Goal: Task Accomplishment & Management: Manage account settings

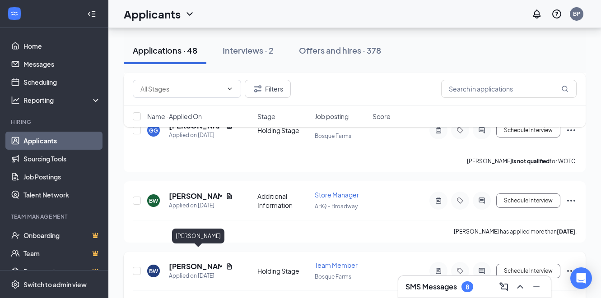
scroll to position [1111, 0]
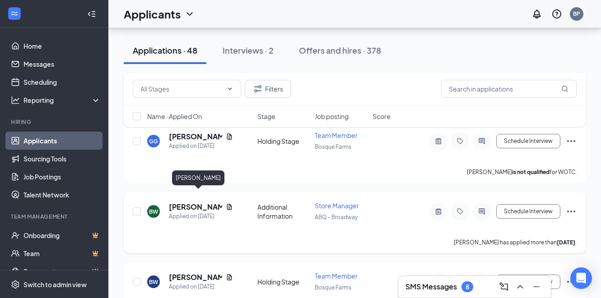
click at [207, 202] on h5 "[PERSON_NAME]" at bounding box center [195, 207] width 53 height 10
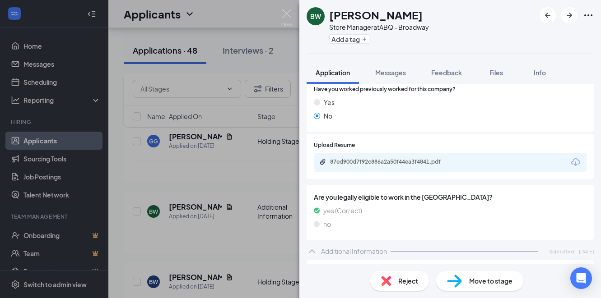
scroll to position [330, 0]
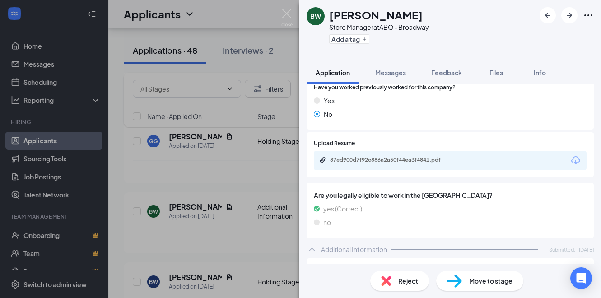
click at [290, 117] on div "BW [PERSON_NAME] Store Manager at ABQ - Broadway Add a tag Application Messages…" at bounding box center [300, 149] width 601 height 298
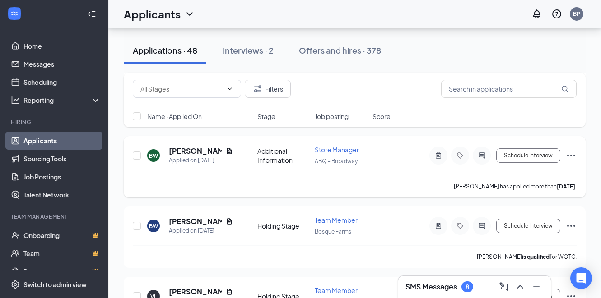
scroll to position [1154, 0]
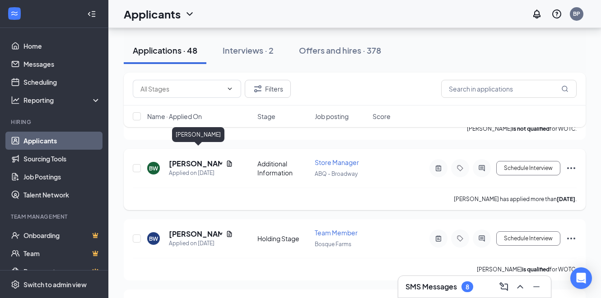
click at [217, 159] on h5 "[PERSON_NAME]" at bounding box center [195, 164] width 53 height 10
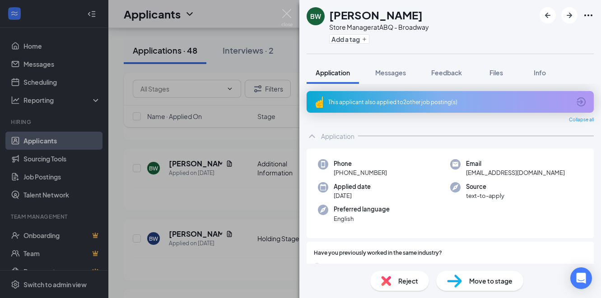
click at [294, 133] on div "BW [PERSON_NAME] Store Manager at ABQ - Broadway Add a tag Application Messages…" at bounding box center [300, 149] width 601 height 298
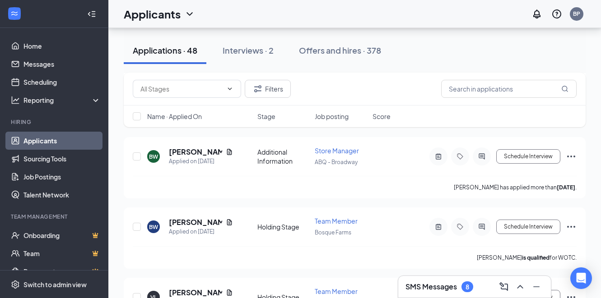
scroll to position [1163, 0]
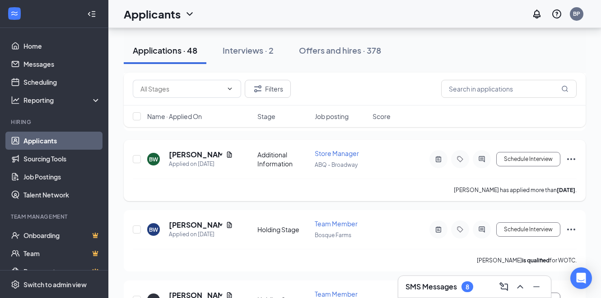
click at [573, 154] on icon "Ellipses" at bounding box center [571, 159] width 11 height 11
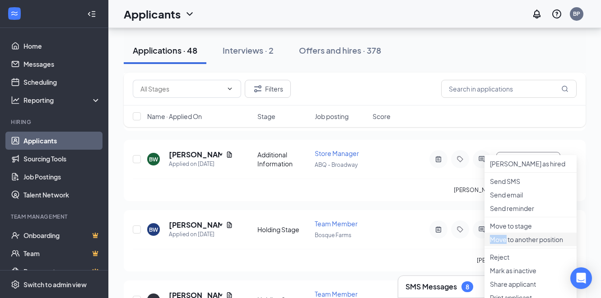
click at [496, 244] on p "Move to another position" at bounding box center [530, 239] width 81 height 9
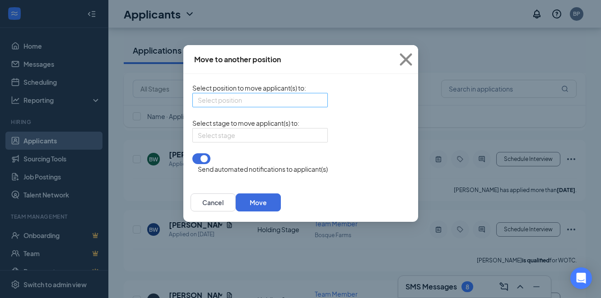
click at [262, 107] on div "Select position" at bounding box center [259, 100] width 135 height 14
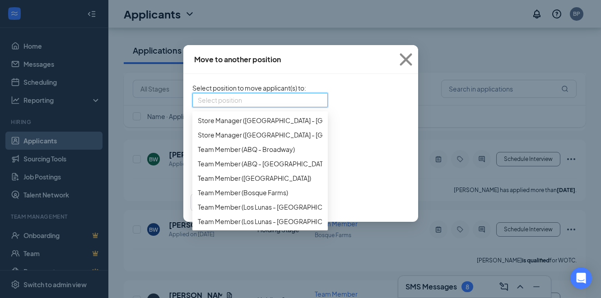
scroll to position [482, 0]
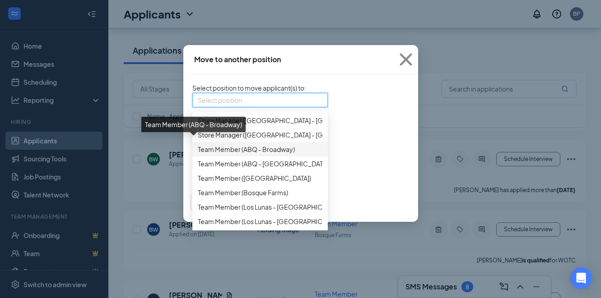
click at [204, 146] on span "Team Member (ABQ - Broadway)" at bounding box center [246, 149] width 97 height 10
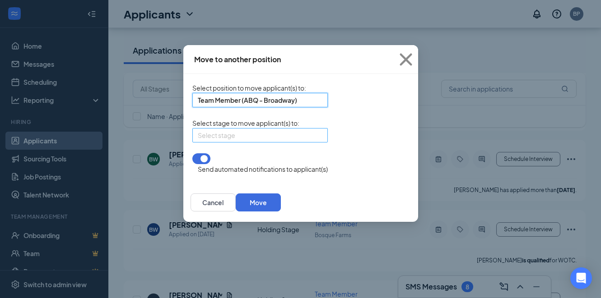
click at [262, 143] on div "Select stage" at bounding box center [259, 135] width 135 height 14
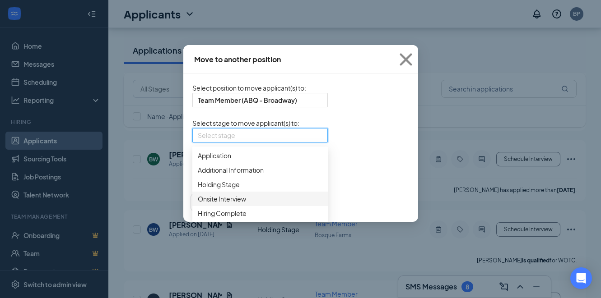
click at [198, 204] on span "Onsite Interview" at bounding box center [222, 199] width 48 height 10
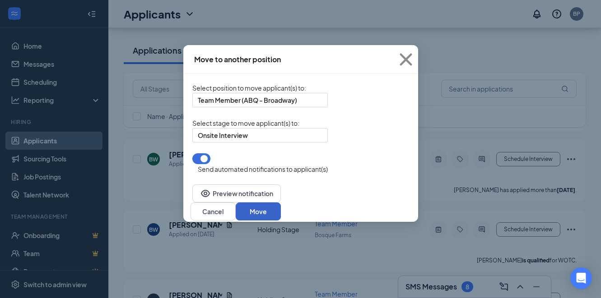
click at [281, 204] on button "Move" at bounding box center [258, 212] width 45 height 18
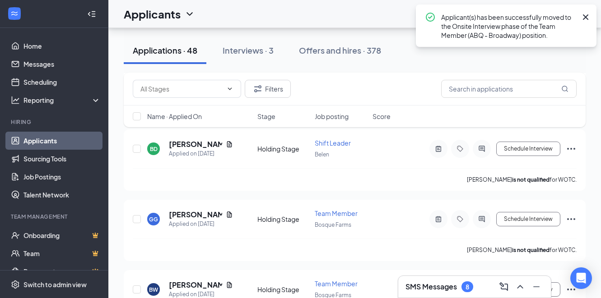
scroll to position [982, 0]
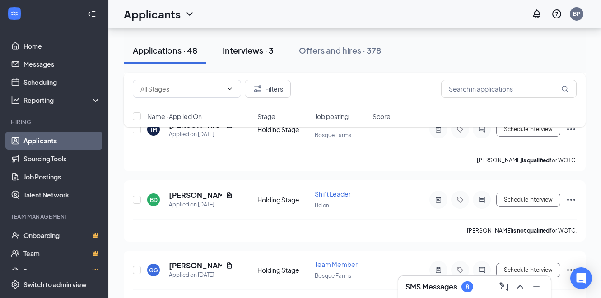
click at [244, 54] on div "Interviews · 3" at bounding box center [248, 50] width 51 height 11
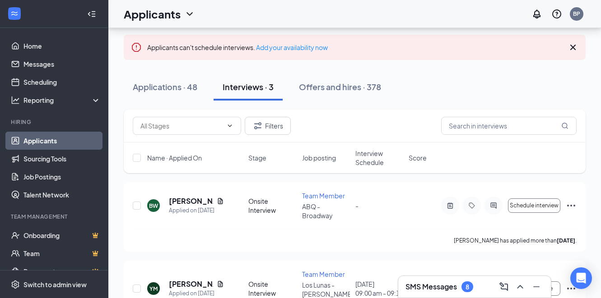
scroll to position [54, 0]
click at [572, 201] on icon "Ellipses" at bounding box center [571, 205] width 11 height 11
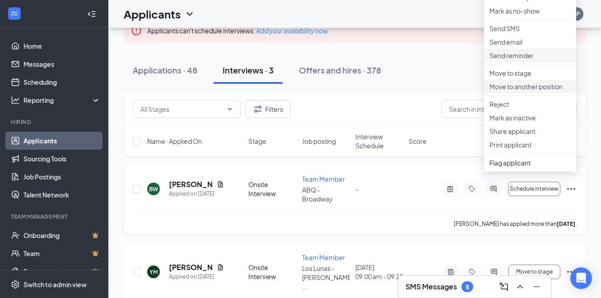
scroll to position [73, 0]
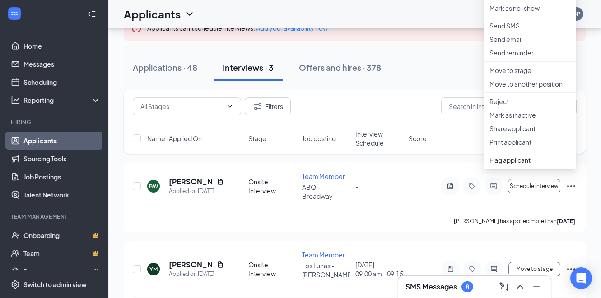
click at [469, 155] on div "Filters Name · Applied On Stage Job posting Interview Schedule Score" at bounding box center [355, 126] width 462 height 73
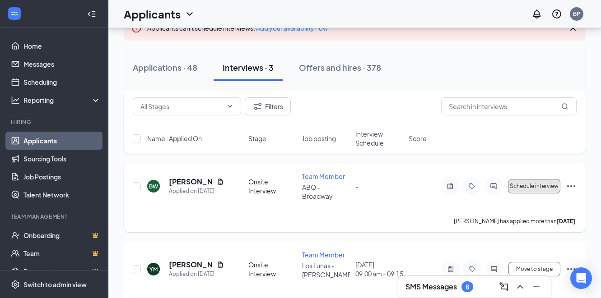
click at [514, 183] on span "Schedule interview" at bounding box center [534, 186] width 49 height 6
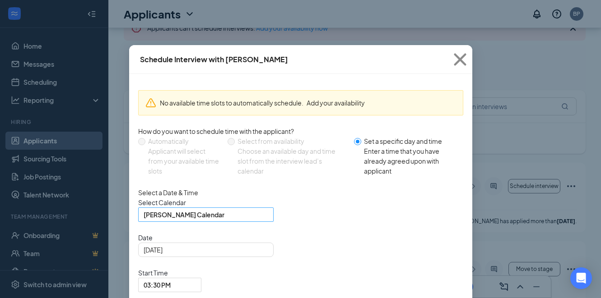
click at [260, 222] on span "[PERSON_NAME] Calendar" at bounding box center [206, 215] width 125 height 14
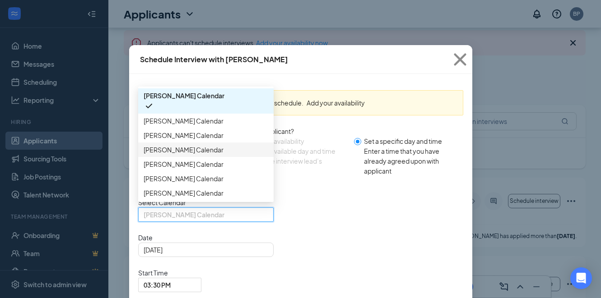
scroll to position [0, 0]
click at [220, 101] on span "[PERSON_NAME] Calendar" at bounding box center [184, 96] width 81 height 10
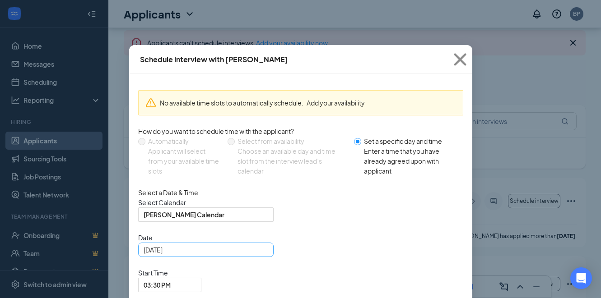
click at [260, 255] on div "[DATE]" at bounding box center [206, 250] width 125 height 10
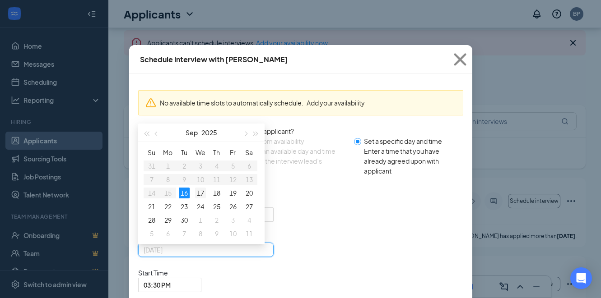
type input "[DATE]"
click at [200, 199] on div "17" at bounding box center [200, 193] width 11 height 11
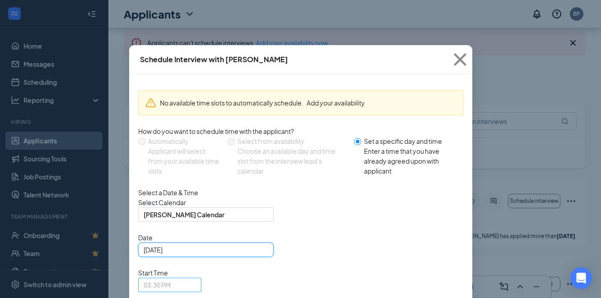
click at [196, 279] on span "03:30 PM" at bounding box center [170, 286] width 52 height 14
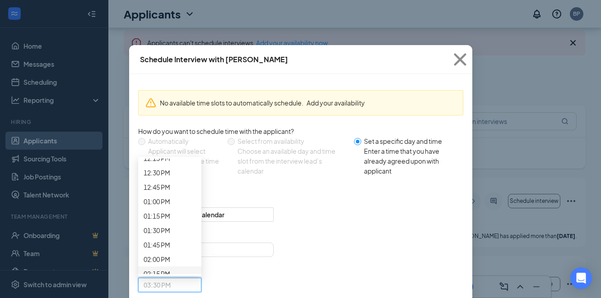
scroll to position [715, 0]
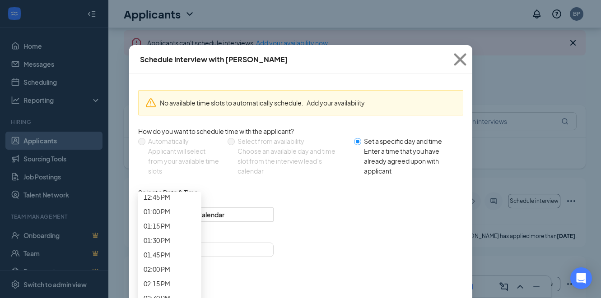
scroll to position [732, 0]
click at [196, 9] on span "09:15 AM" at bounding box center [170, 4] width 52 height 10
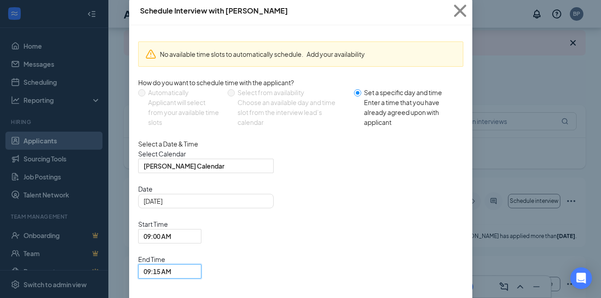
scroll to position [50, 0]
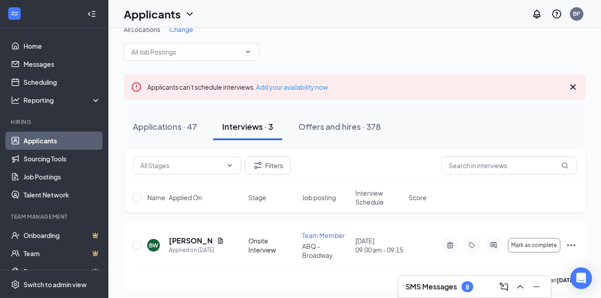
scroll to position [13, 0]
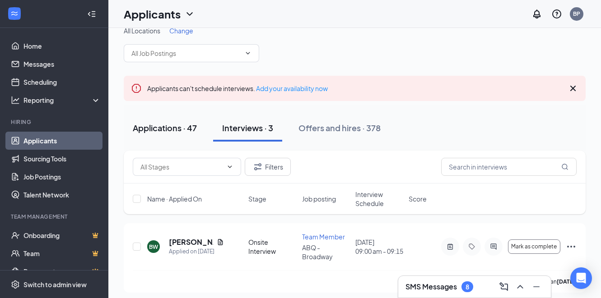
click at [174, 127] on div "Applications · 47" at bounding box center [165, 127] width 64 height 11
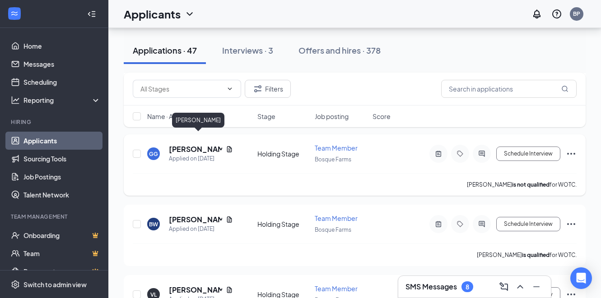
scroll to position [1100, 0]
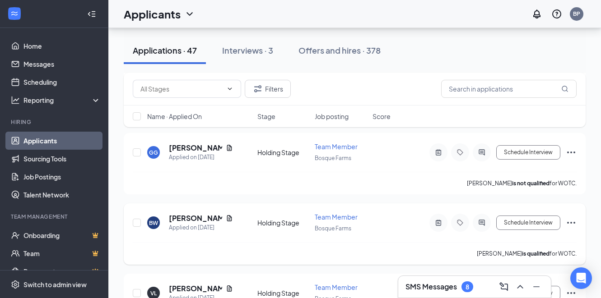
click at [570, 218] on icon "Ellipses" at bounding box center [571, 223] width 11 height 11
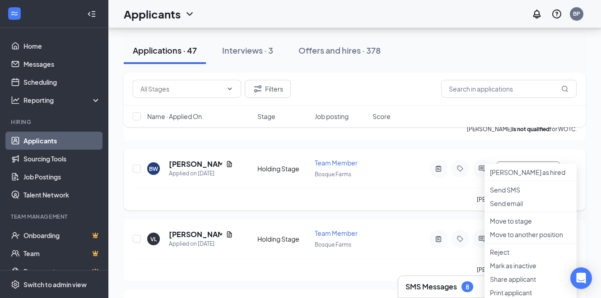
scroll to position [1157, 0]
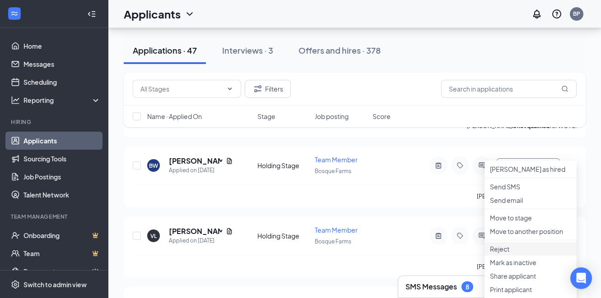
click at [496, 254] on p "Reject" at bounding box center [530, 249] width 81 height 9
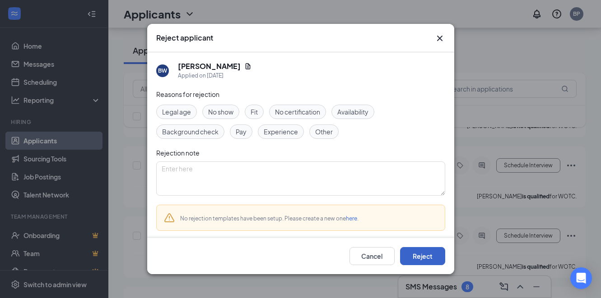
click at [420, 252] on button "Reject" at bounding box center [422, 256] width 45 height 18
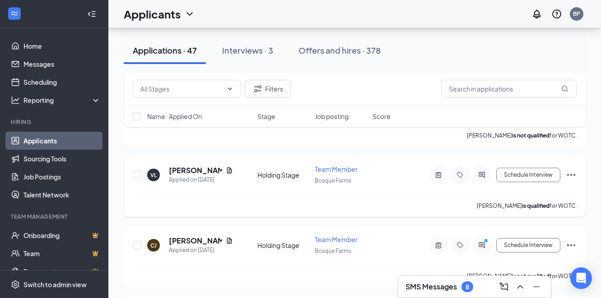
scroll to position [1149, 0]
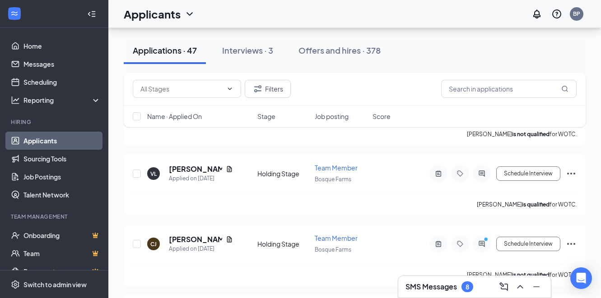
click at [87, 140] on link "Applicants" at bounding box center [61, 141] width 77 height 18
click at [61, 157] on link "Sourcing Tools" at bounding box center [61, 159] width 77 height 18
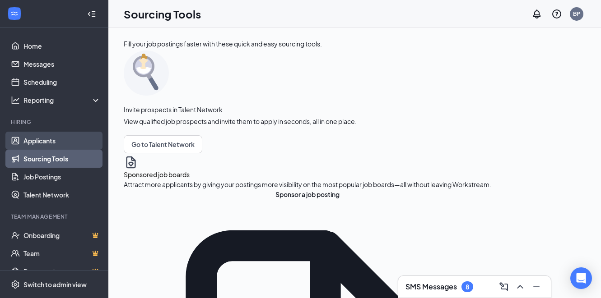
click at [53, 140] on link "Applicants" at bounding box center [61, 141] width 77 height 18
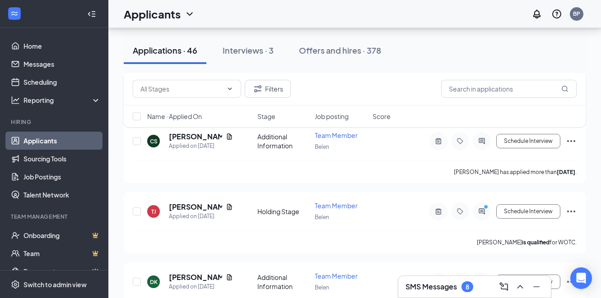
scroll to position [2028, 0]
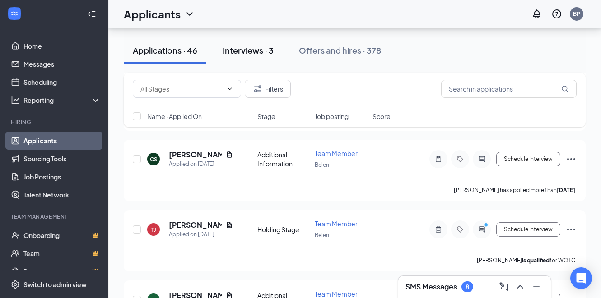
click at [251, 49] on div "Interviews · 3" at bounding box center [248, 50] width 51 height 11
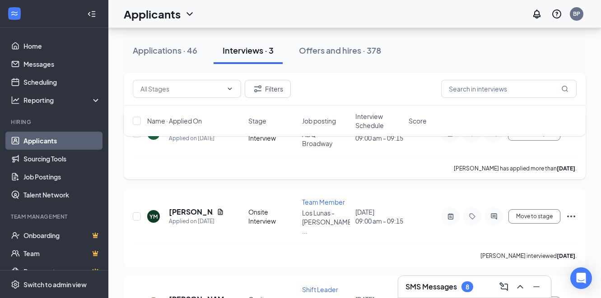
scroll to position [170, 0]
